Goal: Check status: Check status

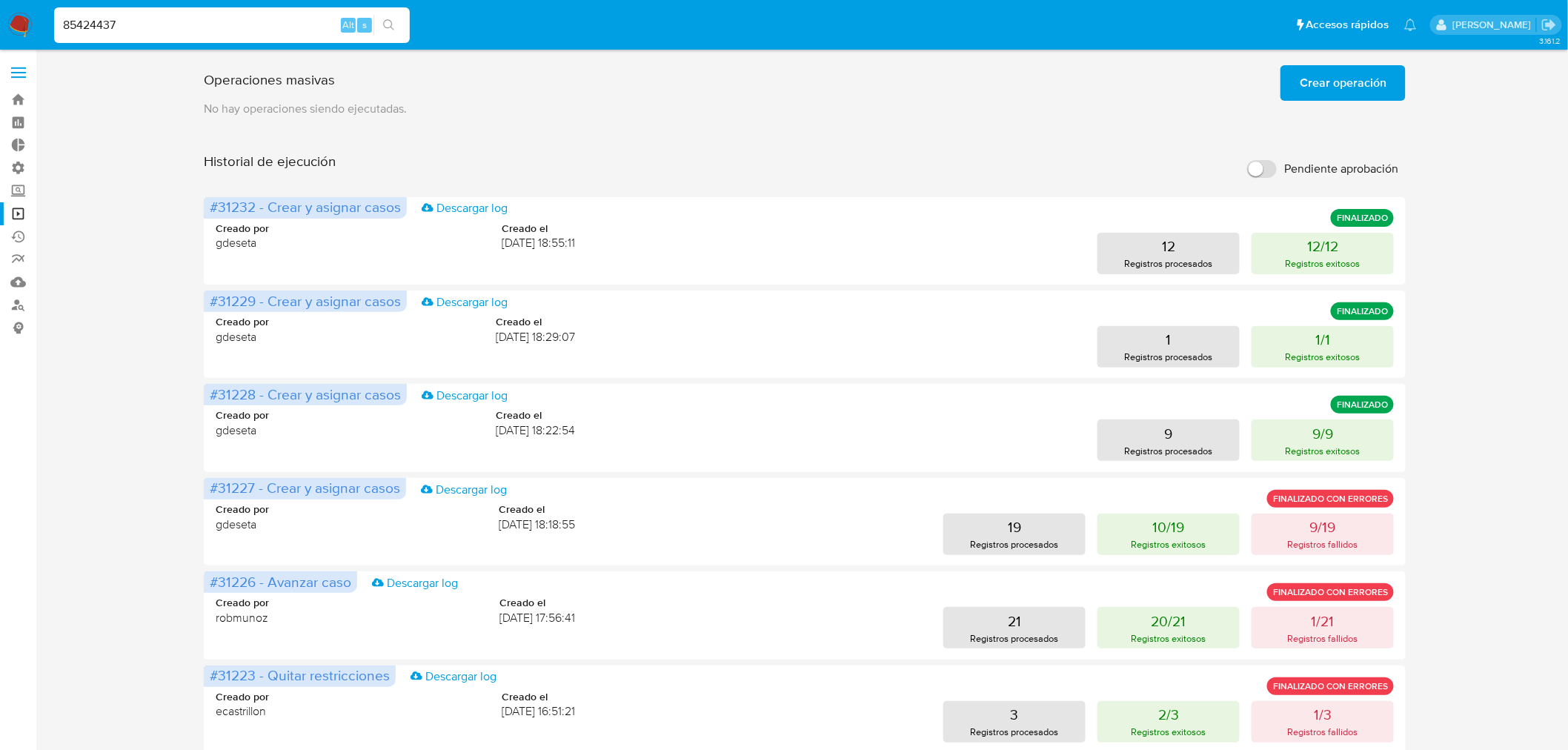
type input "85424437"
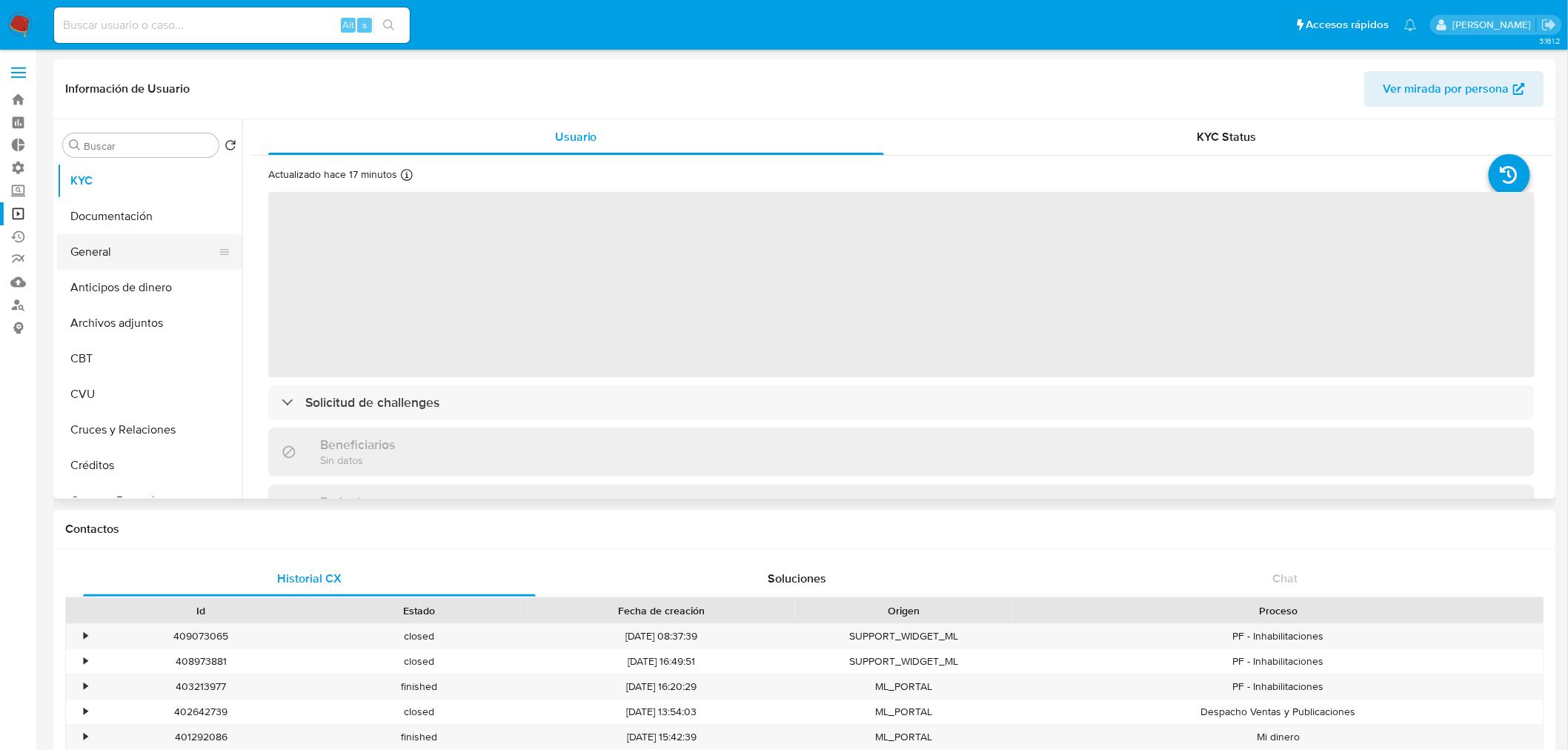
select select "10"
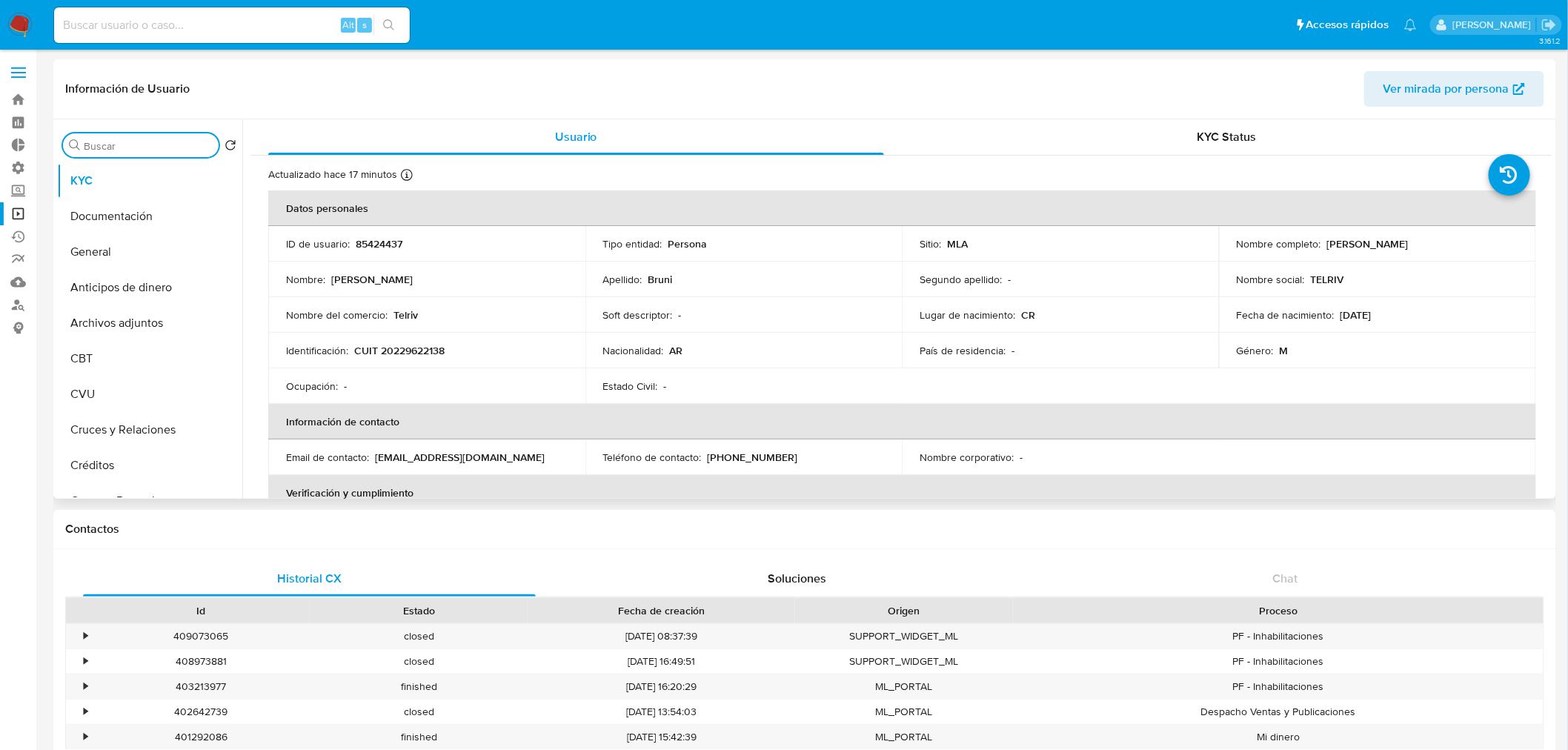
click at [120, 152] on input "Buscar" at bounding box center [148, 146] width 129 height 14
type input "res"
click at [147, 204] on button "Restricciones Nuevo Mundo" at bounding box center [143, 216] width 173 height 36
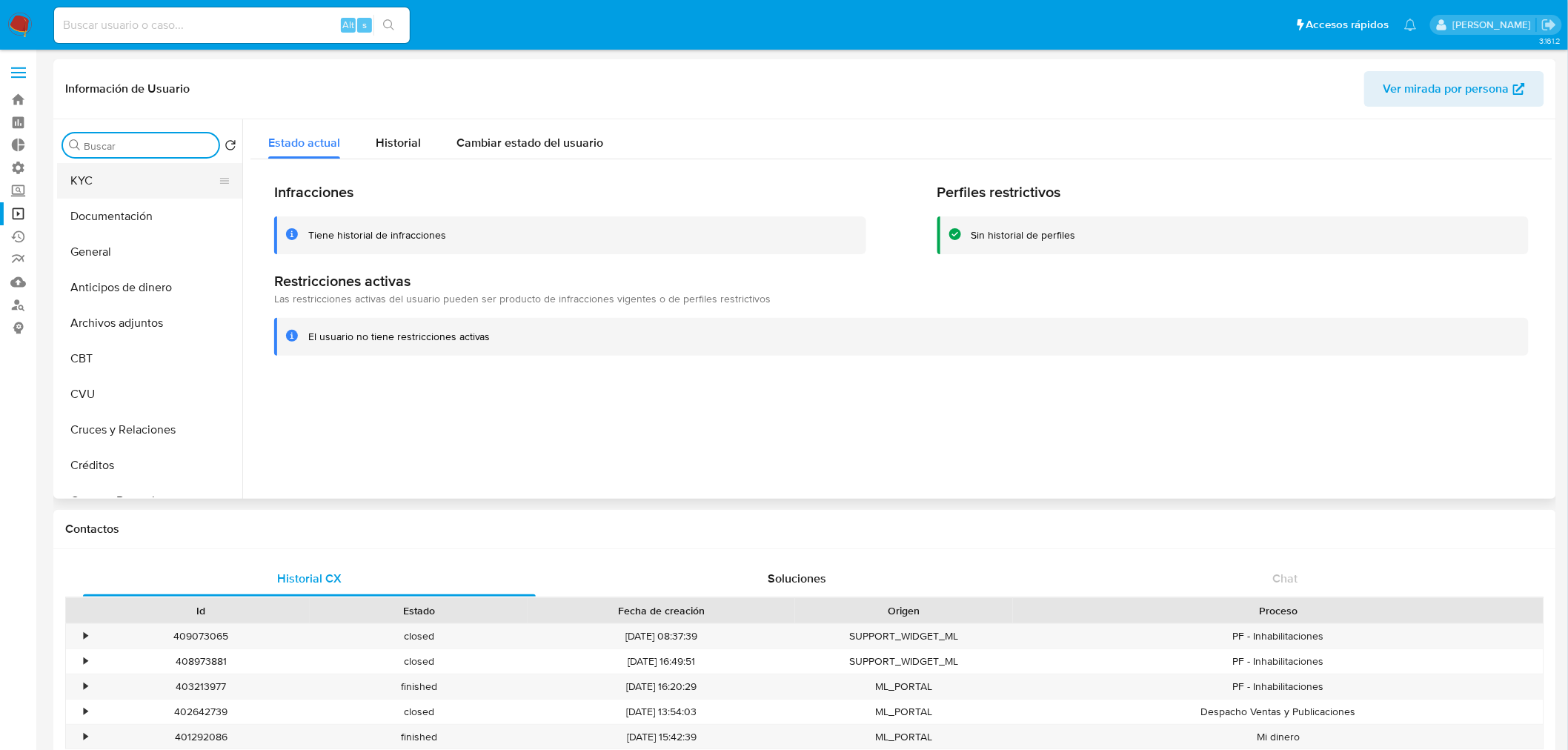
click at [149, 179] on button "KYC" at bounding box center [143, 181] width 173 height 36
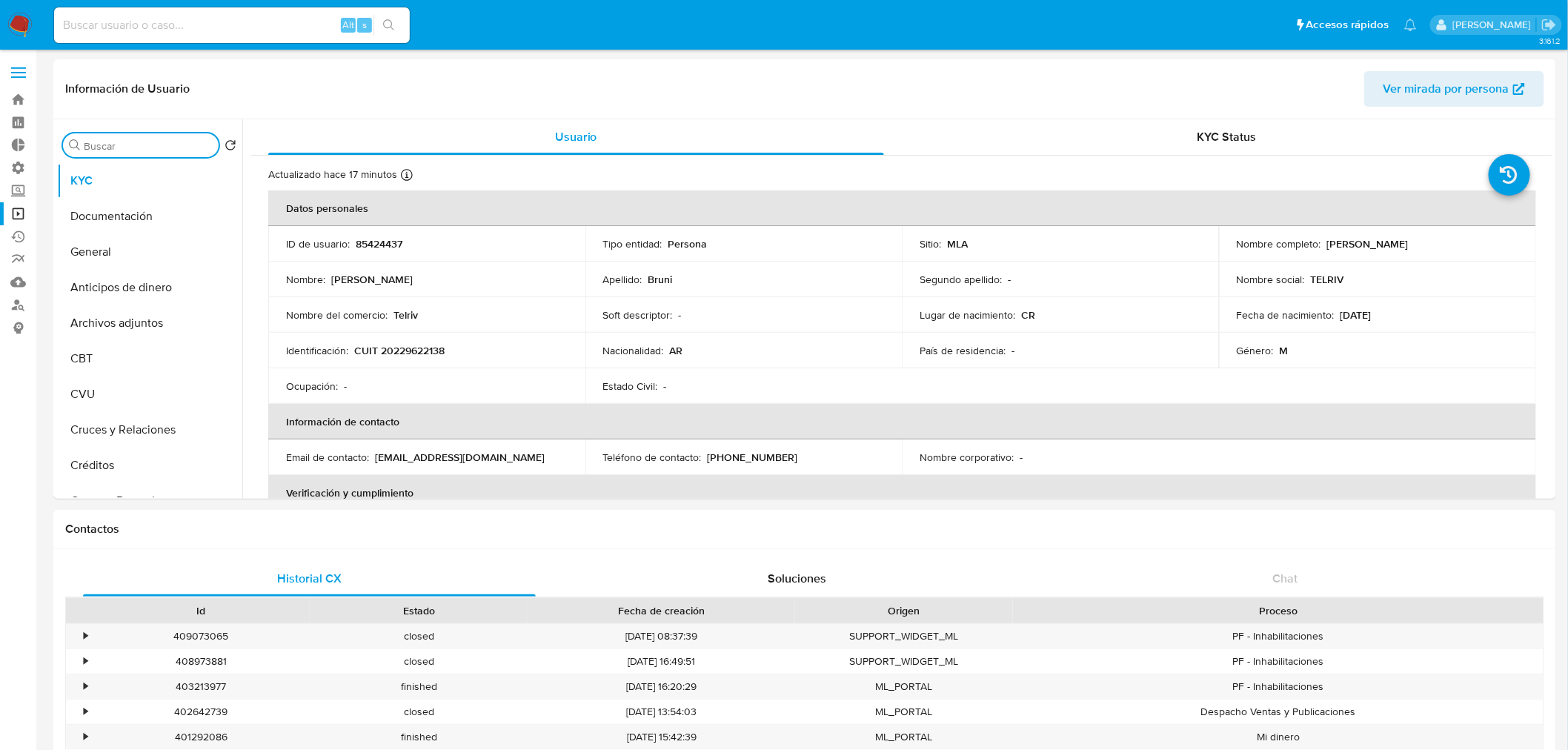
click at [138, 152] on input "Buscar" at bounding box center [148, 146] width 129 height 14
type input "res"
click at [134, 213] on button "Restricciones Nuevo Mundo" at bounding box center [149, 216] width 185 height 36
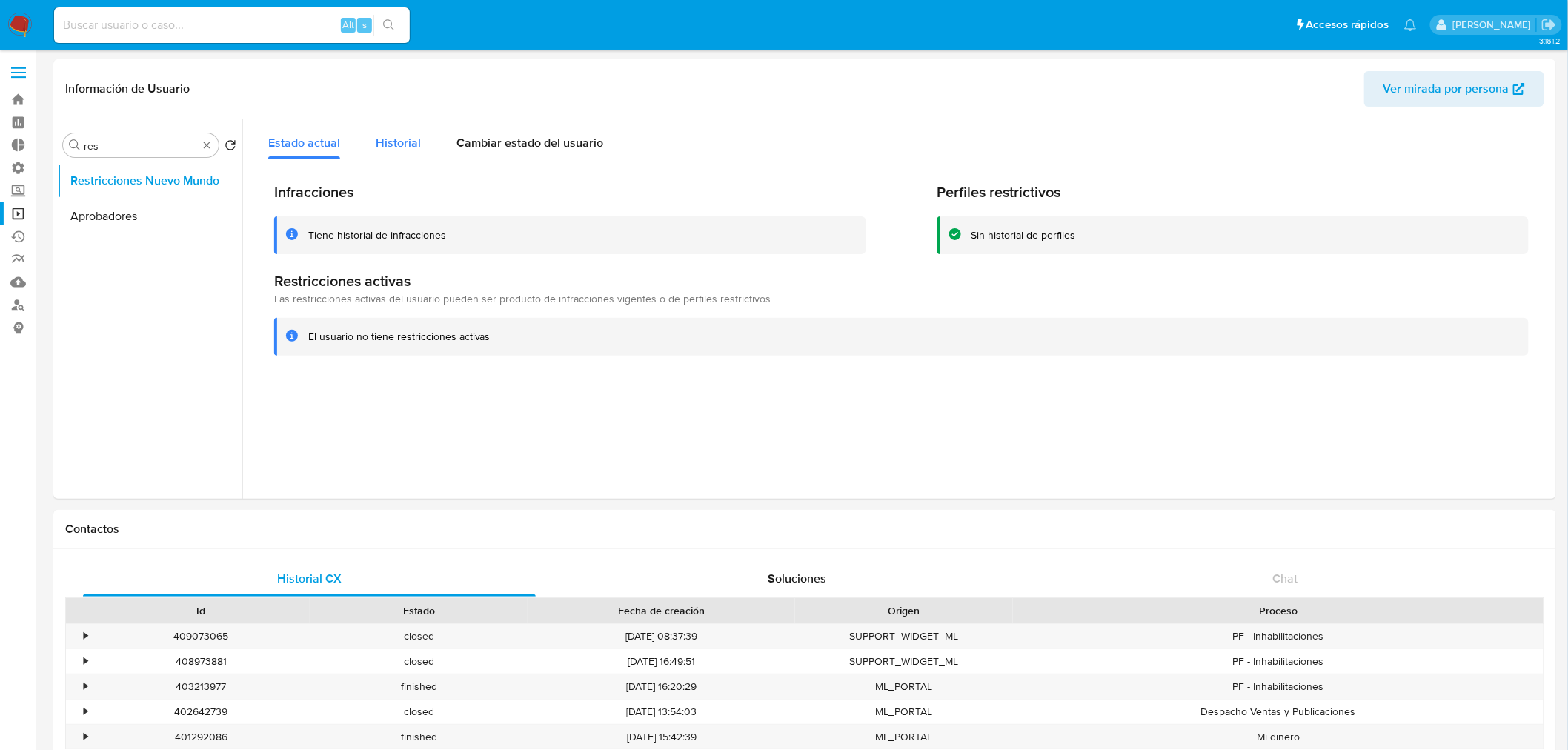
click at [376, 132] on div "Historial" at bounding box center [398, 139] width 45 height 39
